Goal: Task Accomplishment & Management: Complete application form

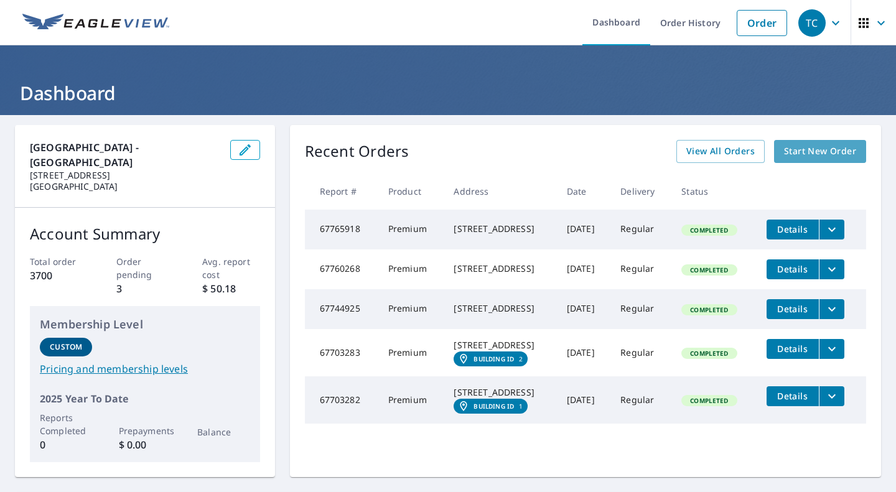
click at [840, 151] on span "Start New Order" at bounding box center [820, 152] width 72 height 16
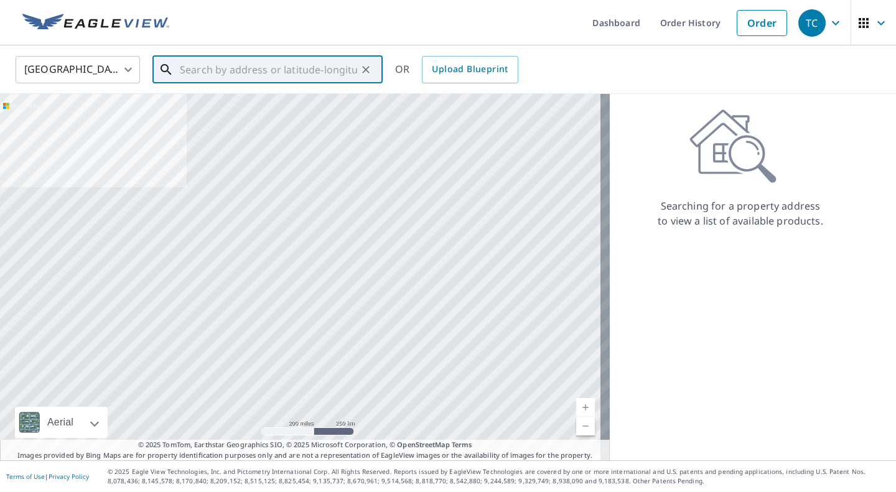
click at [190, 76] on input "text" at bounding box center [268, 69] width 177 height 35
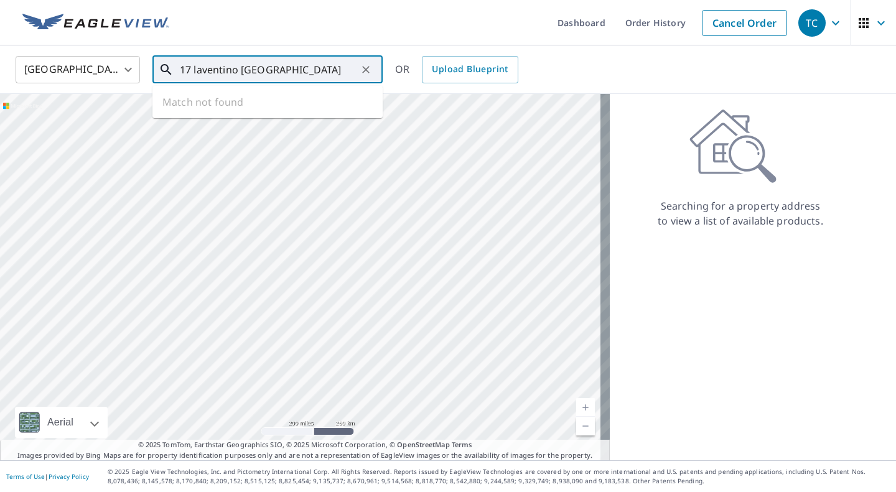
type input "17 laventino [GEOGRAPHIC_DATA]"
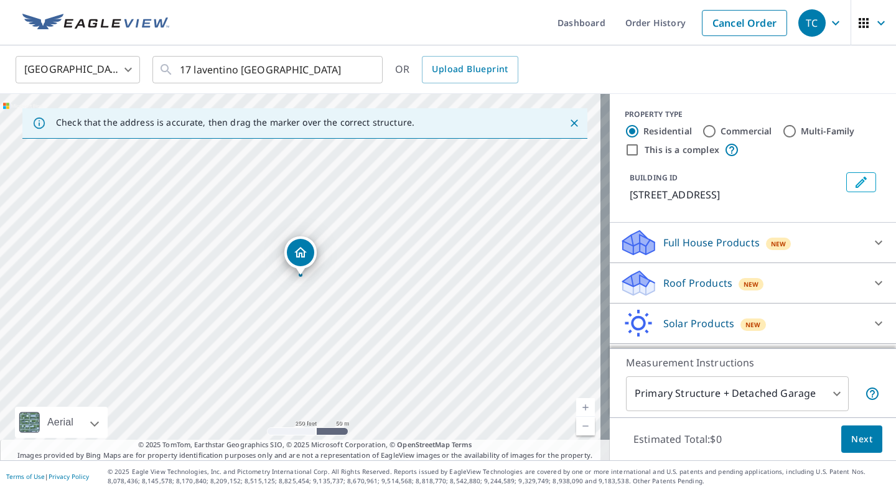
click at [579, 406] on link "Current Level 17, Zoom In" at bounding box center [585, 407] width 19 height 19
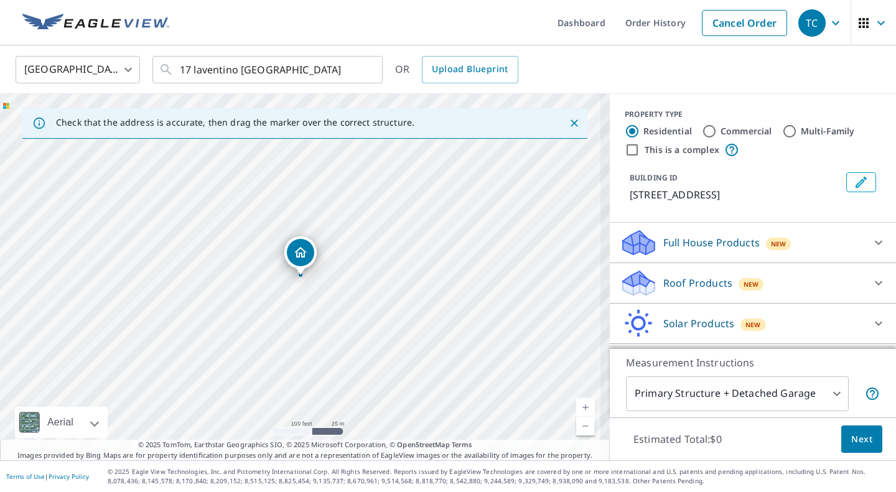
click at [579, 406] on link "Current Level 18, Zoom In" at bounding box center [585, 407] width 19 height 19
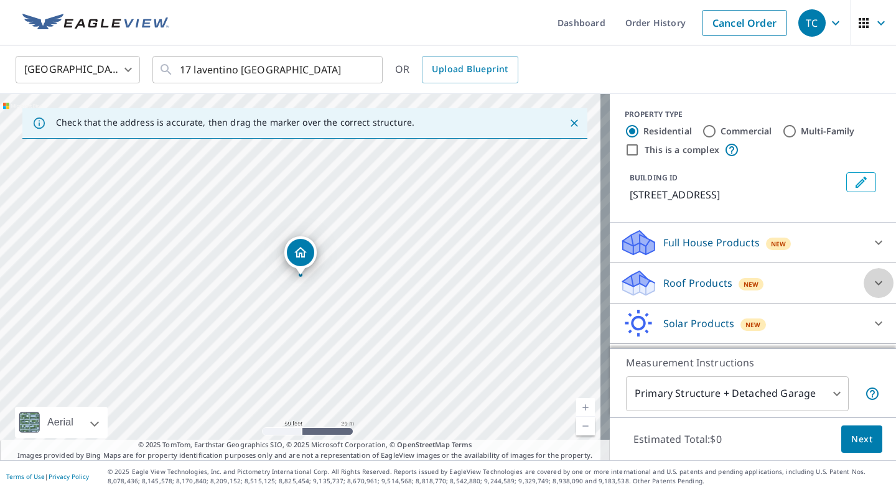
click at [871, 291] on icon at bounding box center [878, 283] width 15 height 15
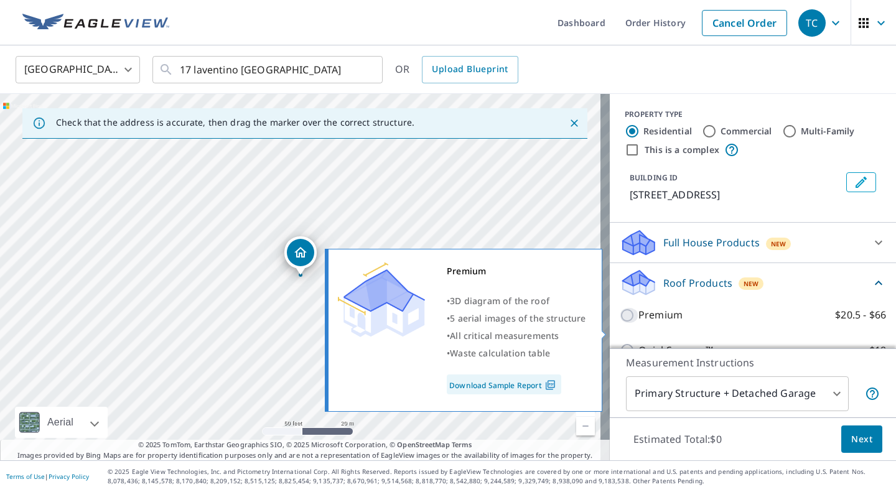
click at [620, 323] on input "Premium $20.5 - $66" at bounding box center [629, 315] width 19 height 15
checkbox input "true"
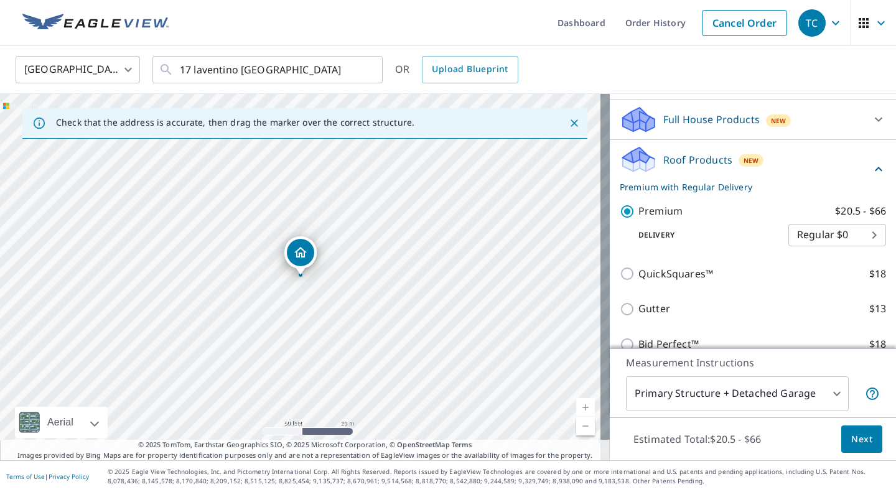
scroll to position [124, 0]
click at [852, 438] on span "Next" at bounding box center [861, 440] width 21 height 16
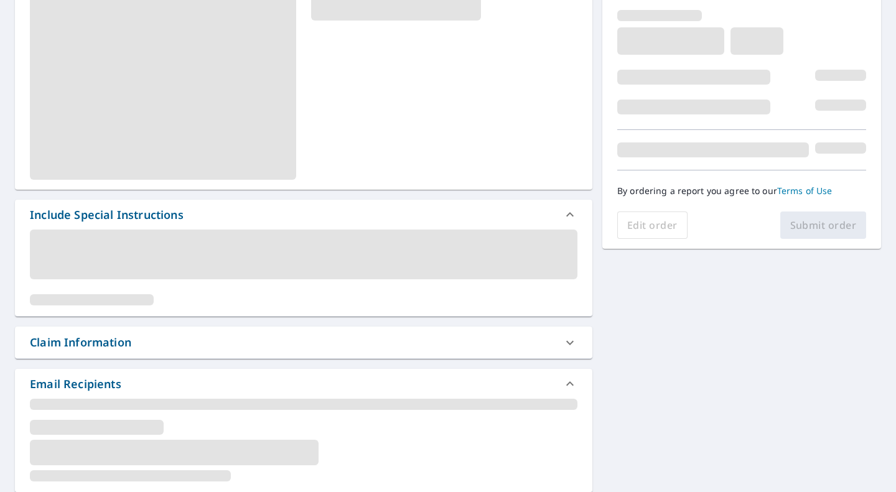
scroll to position [249, 0]
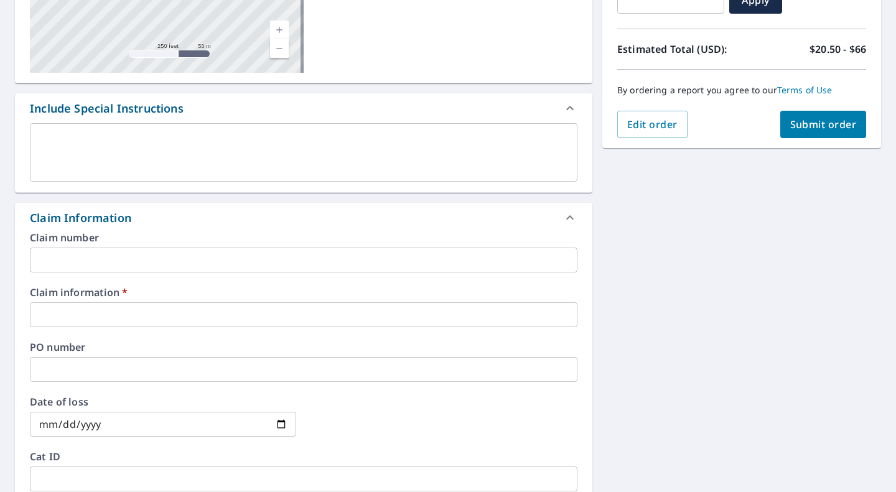
click at [69, 266] on input "text" at bounding box center [304, 260] width 548 height 25
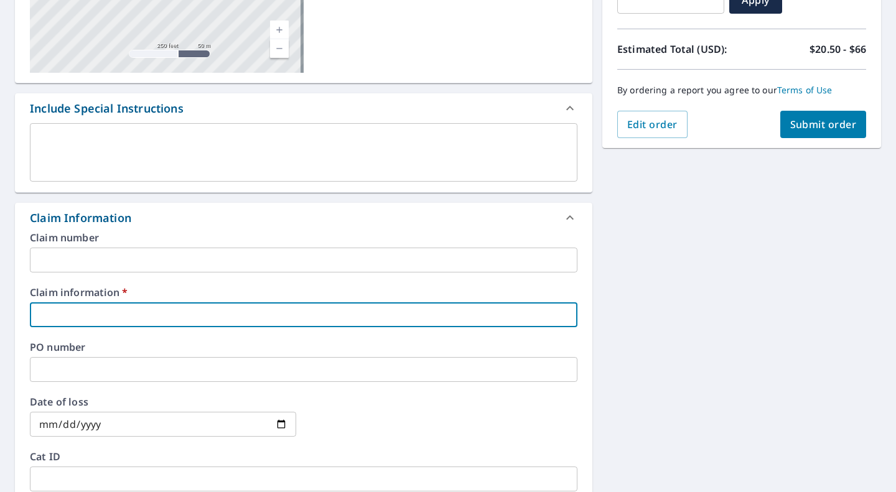
click at [67, 316] on input "text" at bounding box center [304, 314] width 548 height 25
type input "j"
checkbox input "true"
type input "ja"
checkbox input "true"
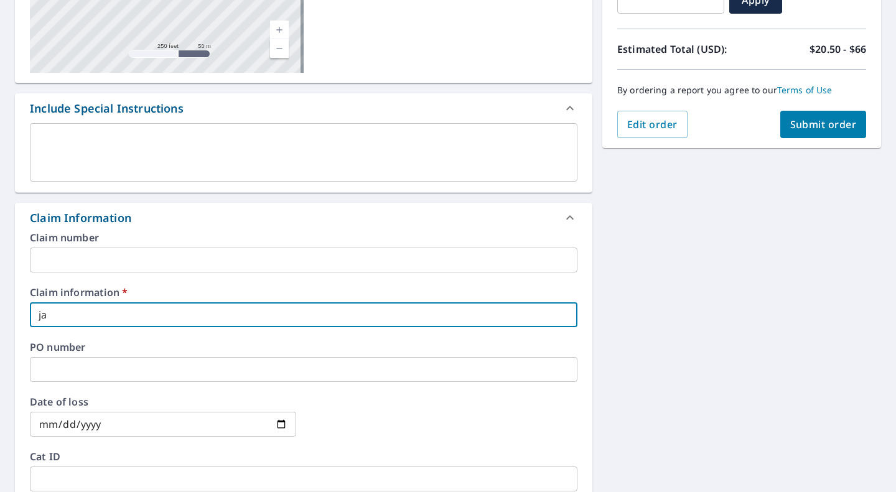
type input "jam"
checkbox input "true"
type input "[PERSON_NAME]"
checkbox input "true"
type input "[PERSON_NAME]"
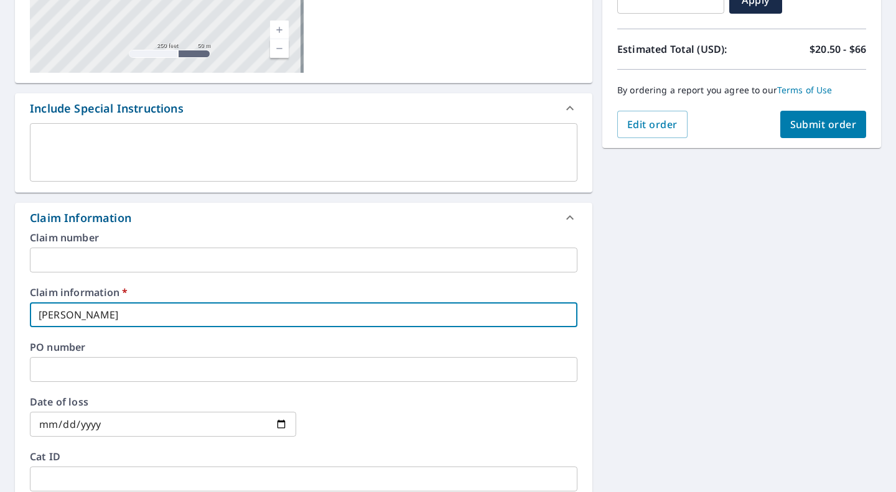
checkbox input "true"
type input "[PERSON_NAME]"
checkbox input "true"
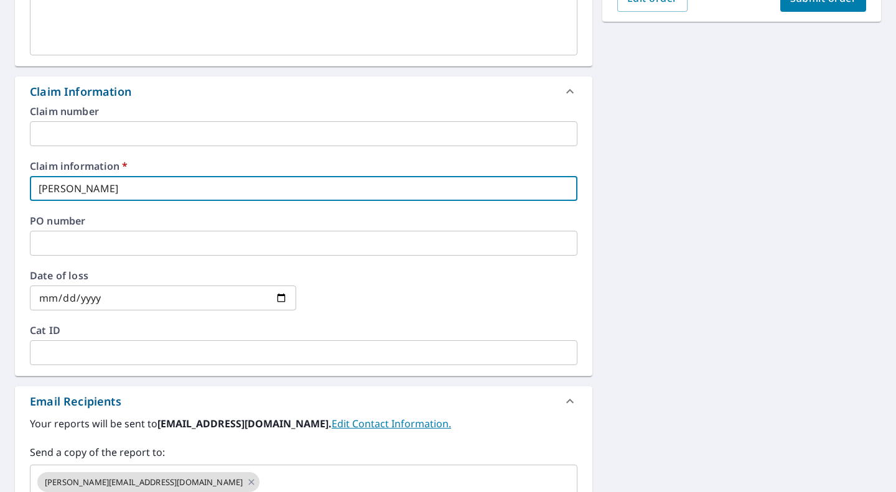
scroll to position [498, 0]
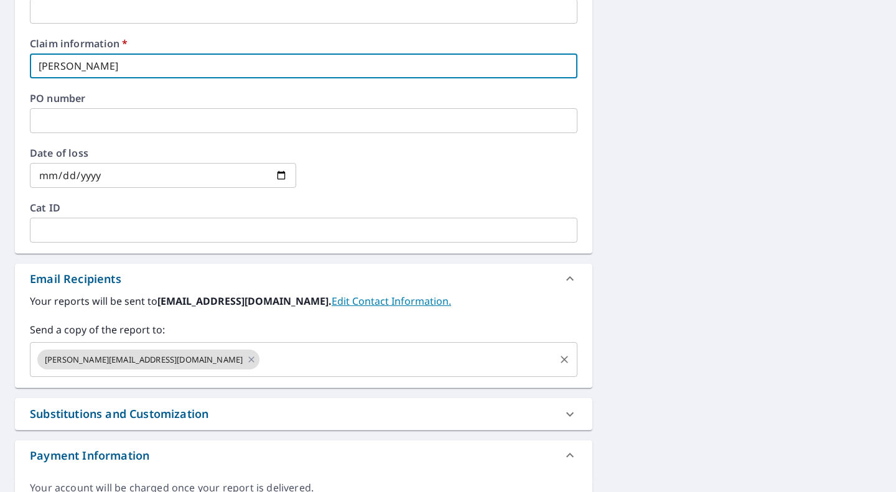
type input "[PERSON_NAME]"
click at [261, 360] on input "text" at bounding box center [407, 360] width 292 height 24
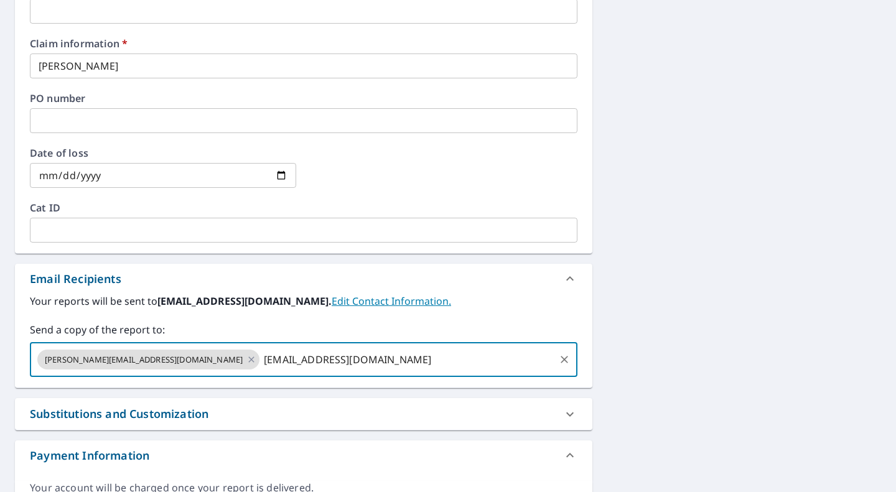
type input "[EMAIL_ADDRESS][DOMAIN_NAME]"
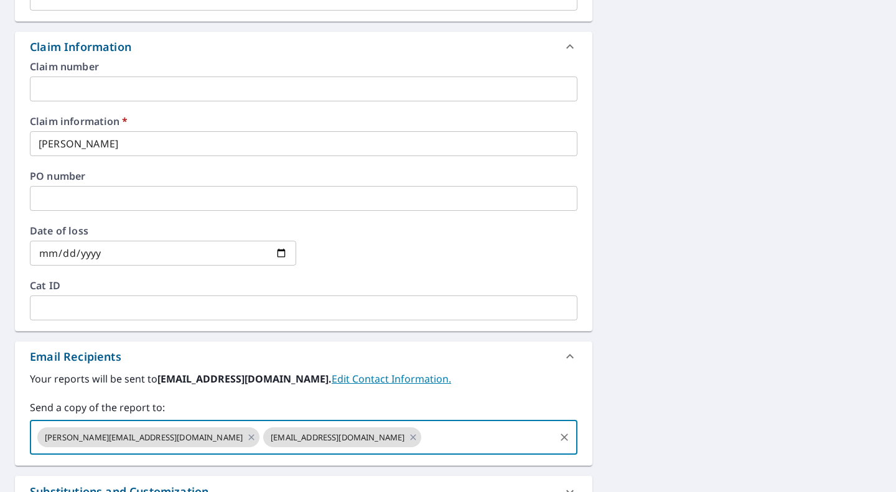
scroll to position [311, 0]
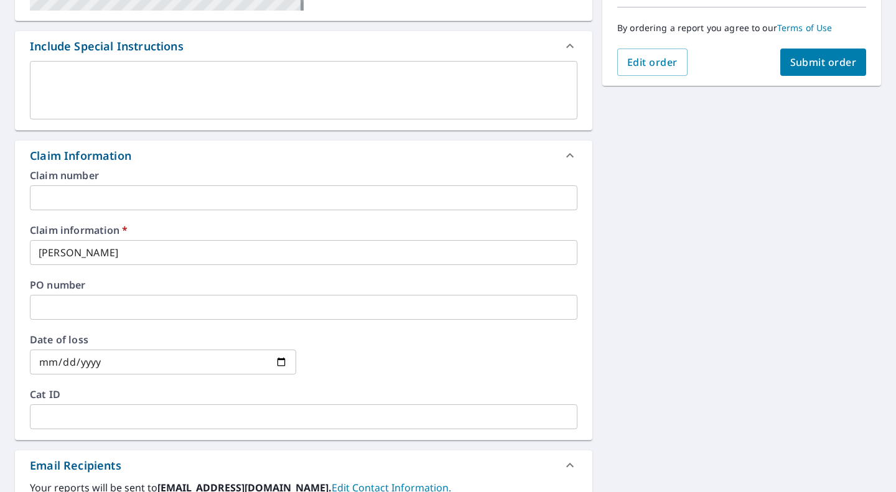
click at [816, 63] on span "Submit order" at bounding box center [823, 62] width 67 height 14
checkbox input "true"
